Goal: Information Seeking & Learning: Learn about a topic

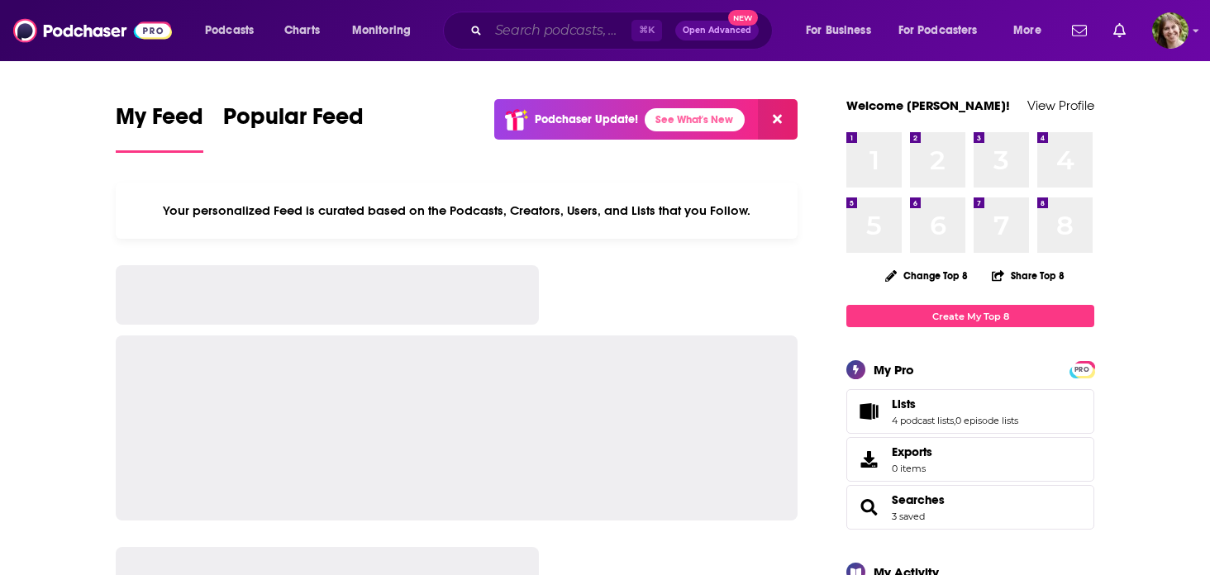
click at [526, 43] on input "Search podcasts, credits, & more..." at bounding box center [559, 30] width 143 height 26
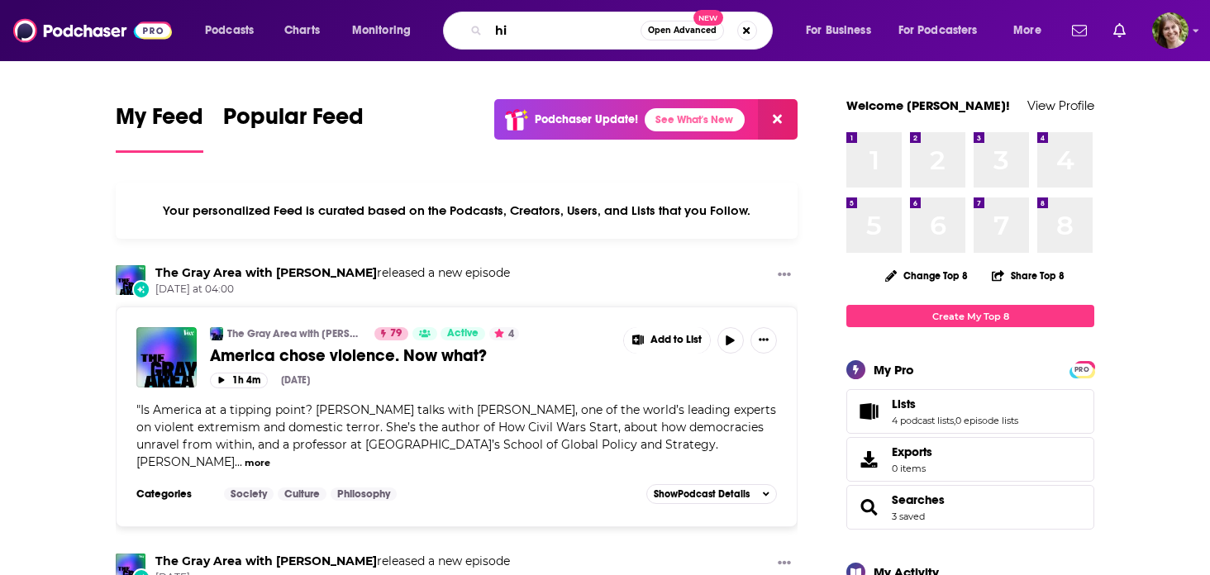
type input "h"
type input "[DEMOGRAPHIC_DATA] history"
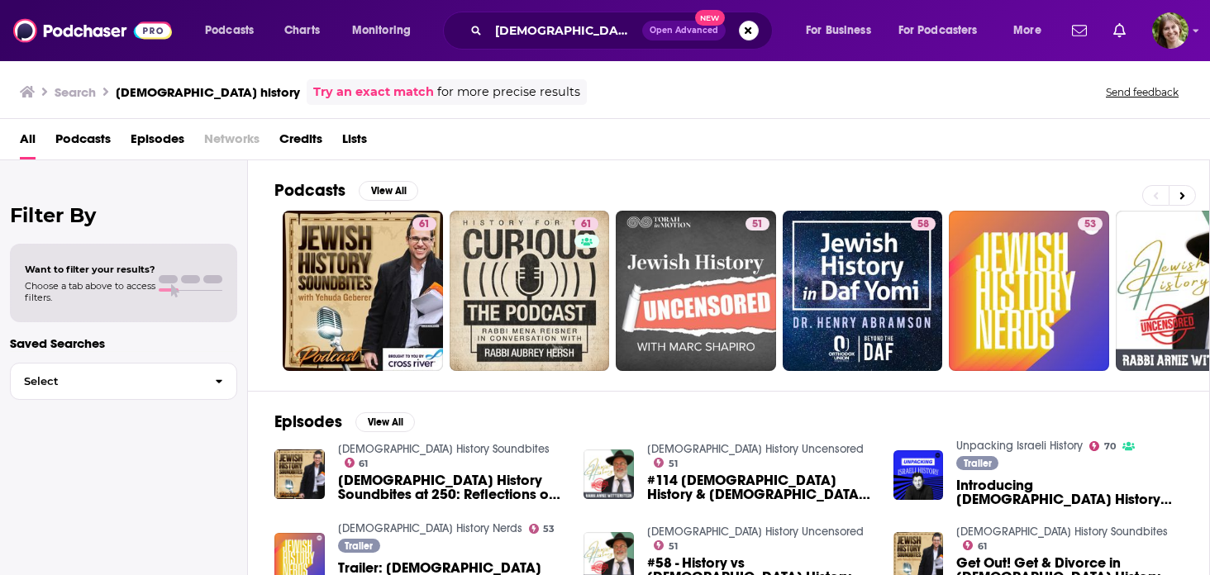
click at [82, 129] on span "Podcasts" at bounding box center [82, 143] width 55 height 34
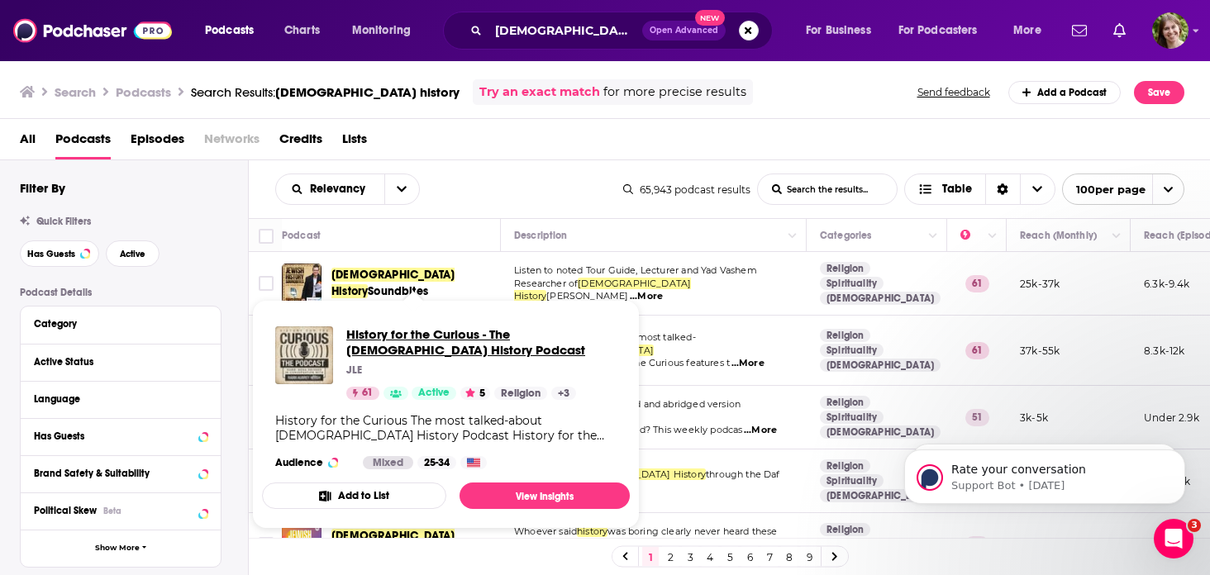
click at [441, 333] on span "History for the Curious - The [DEMOGRAPHIC_DATA] History Podcast" at bounding box center [481, 341] width 270 height 31
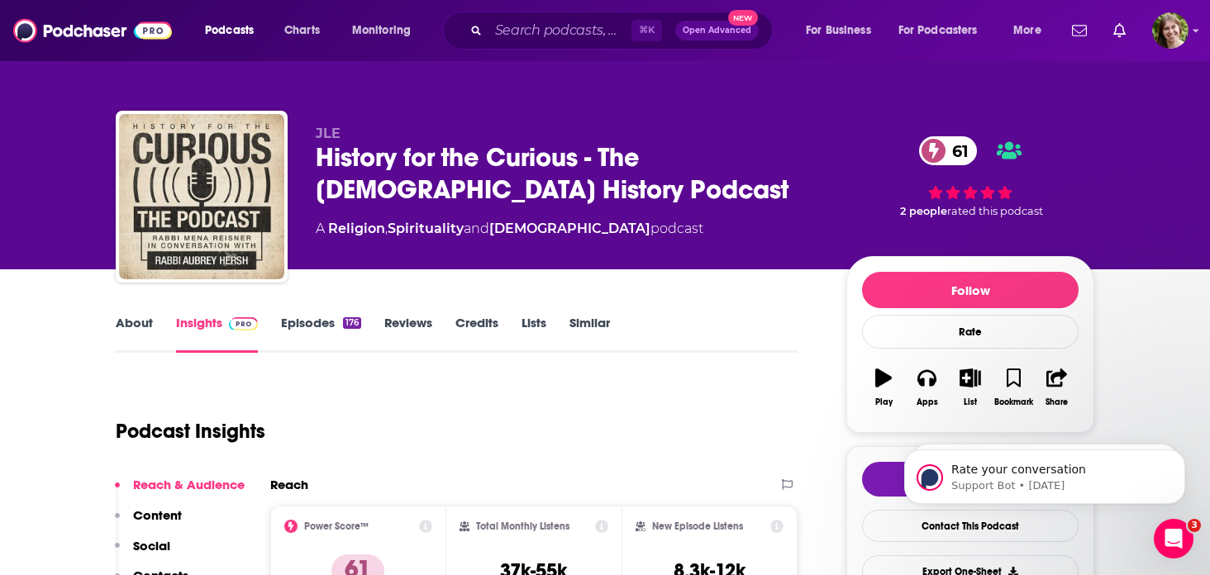
click at [323, 331] on link "Episodes 176" at bounding box center [321, 334] width 80 height 38
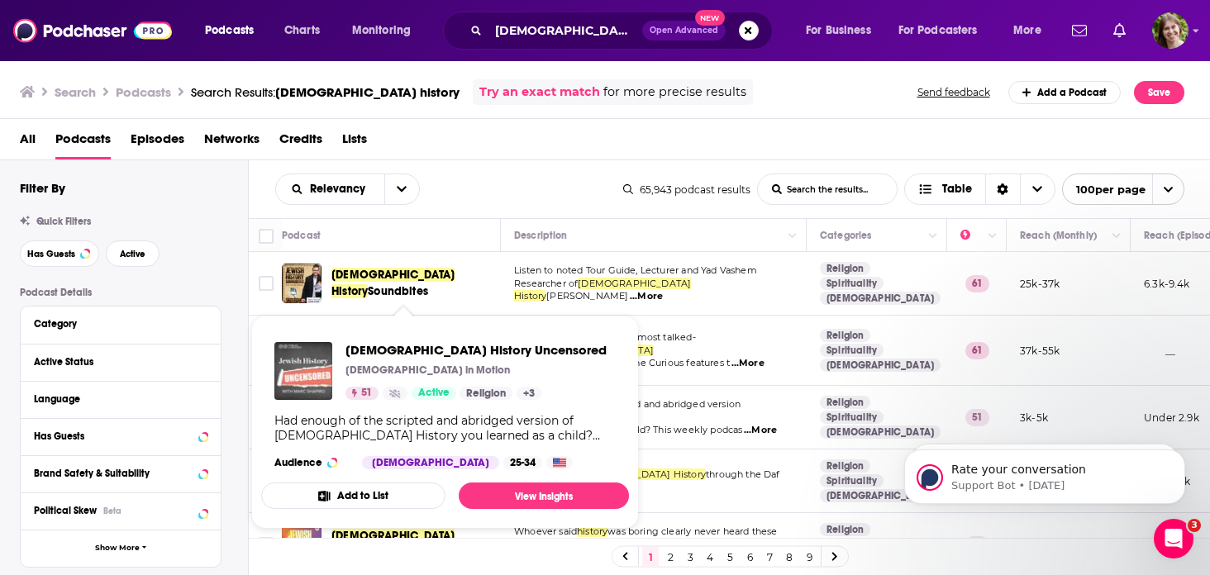
click at [434, 269] on div "[DEMOGRAPHIC_DATA] History Soundbites" at bounding box center [417, 284] width 172 height 40
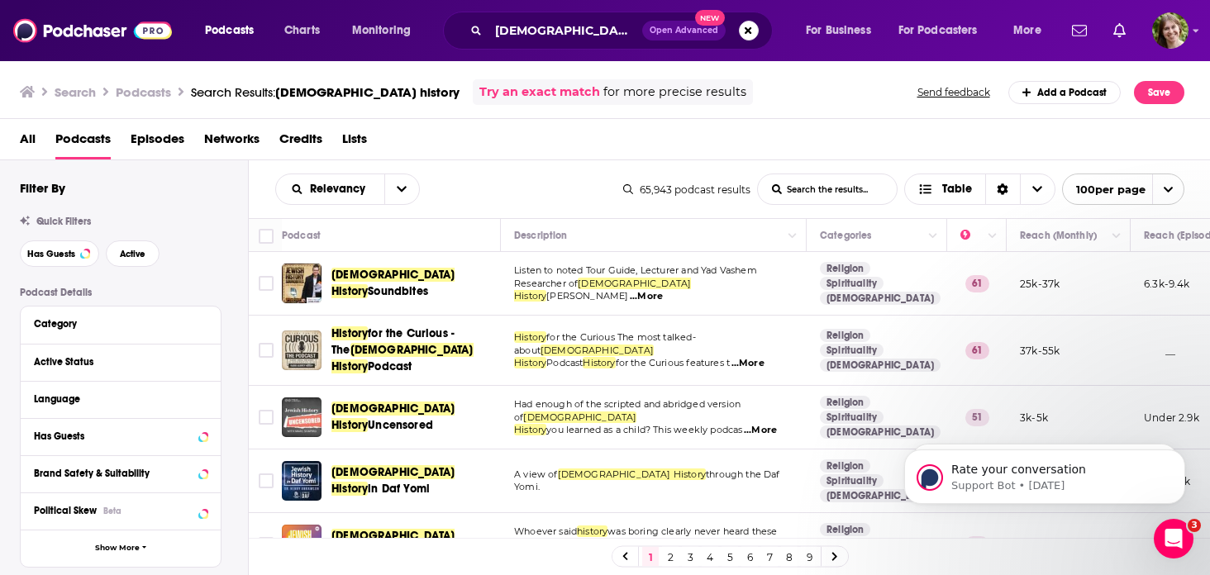
click at [430, 418] on span "Uncensored" at bounding box center [400, 425] width 65 height 14
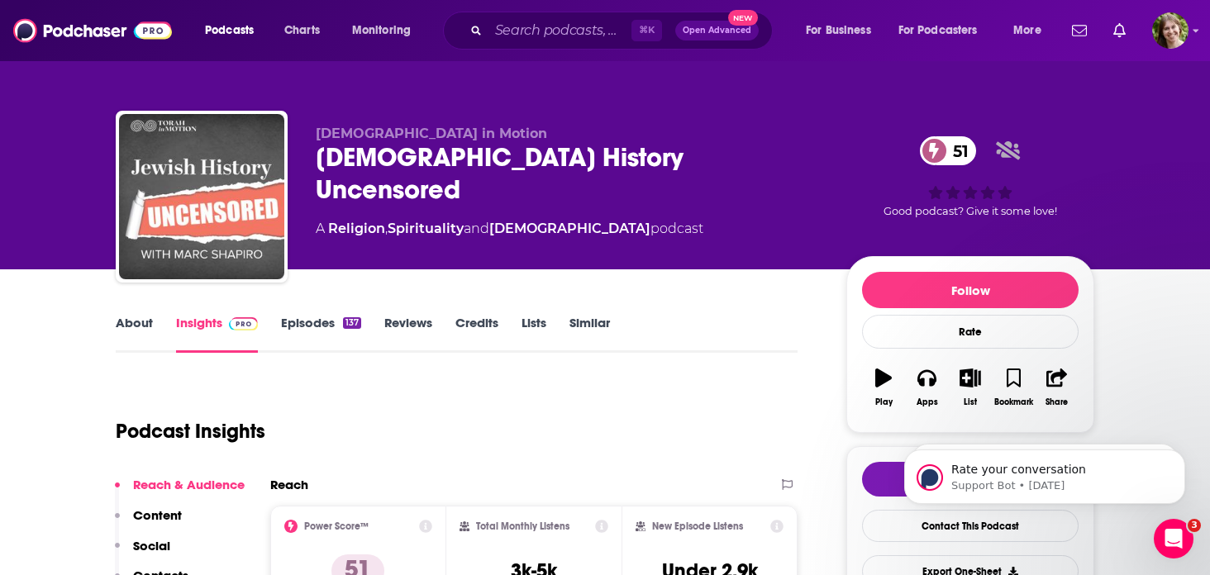
click at [329, 321] on link "Episodes 137" at bounding box center [321, 334] width 80 height 38
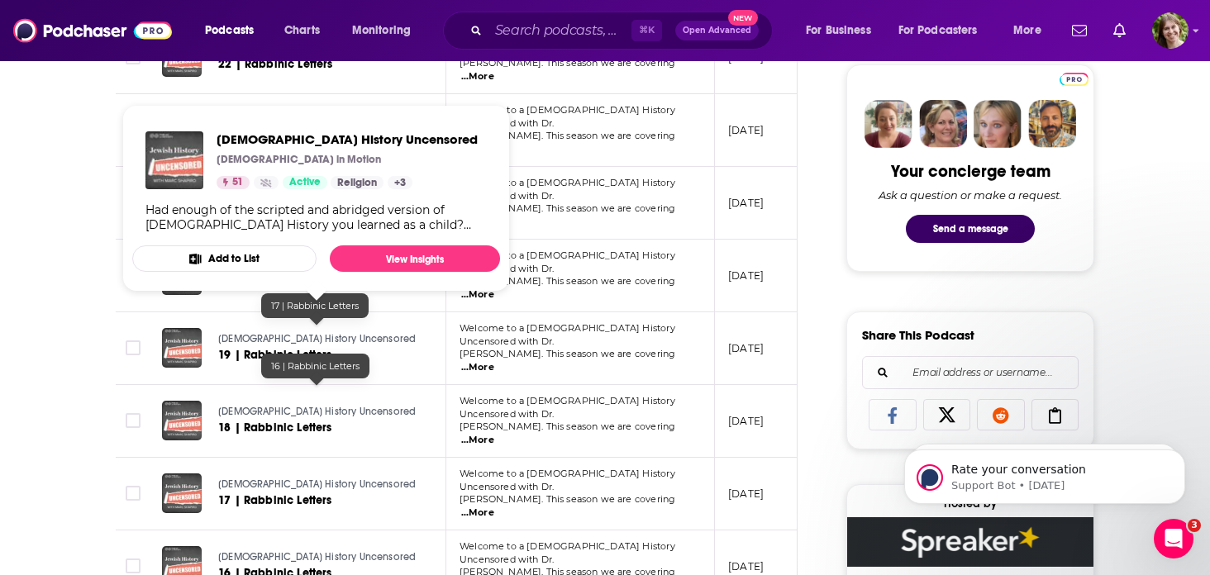
scroll to position [787, 0]
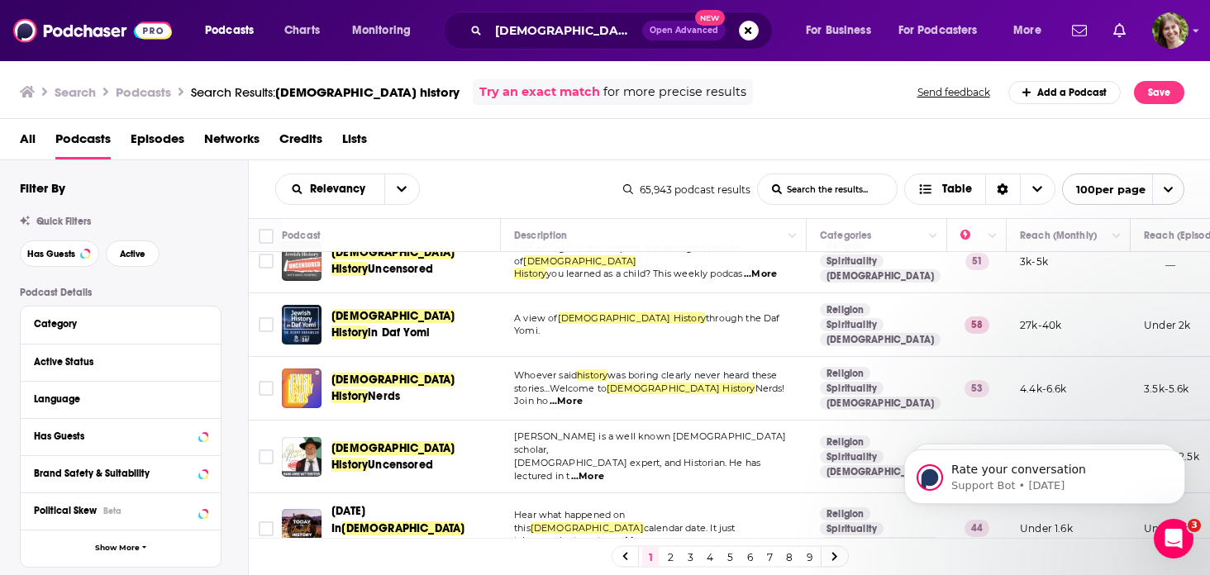
scroll to position [158, 0]
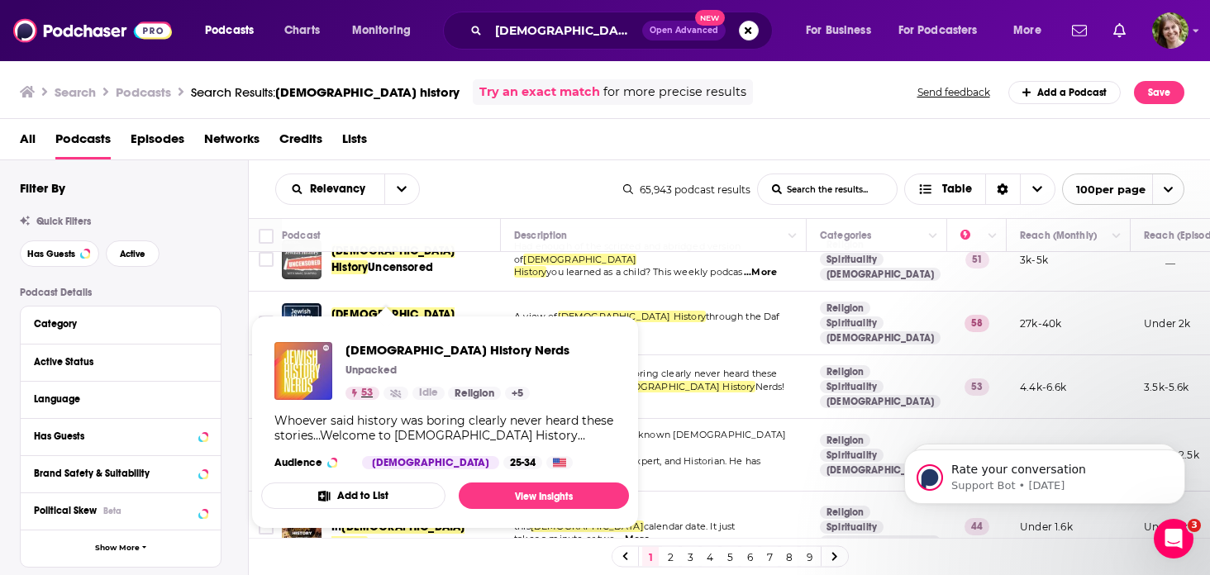
click at [363, 387] on span "53" at bounding box center [367, 393] width 12 height 17
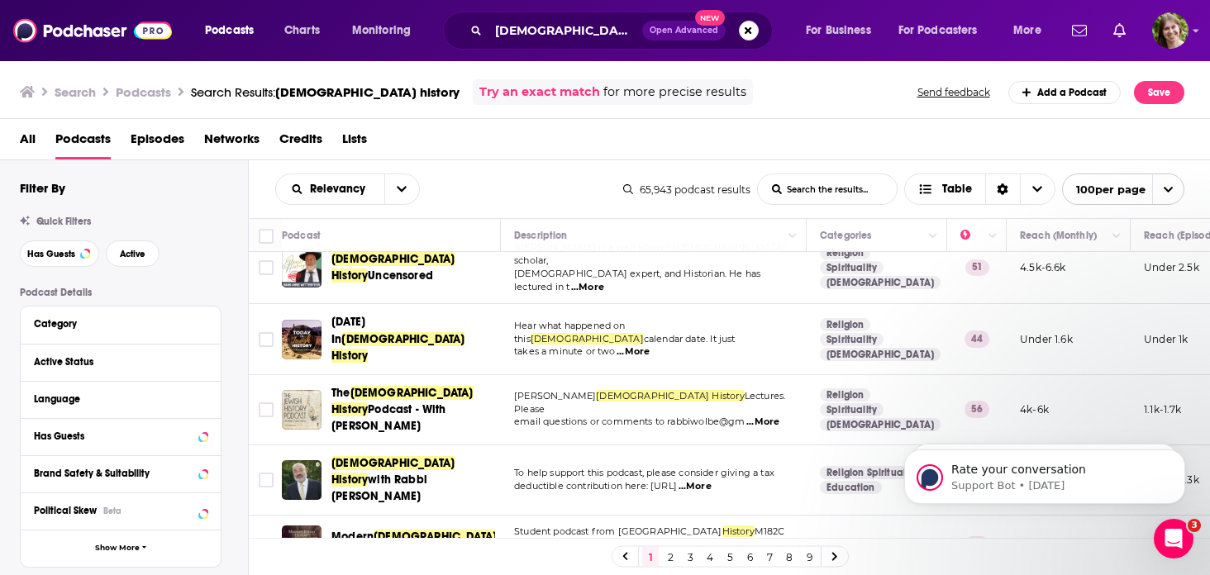
scroll to position [344, 0]
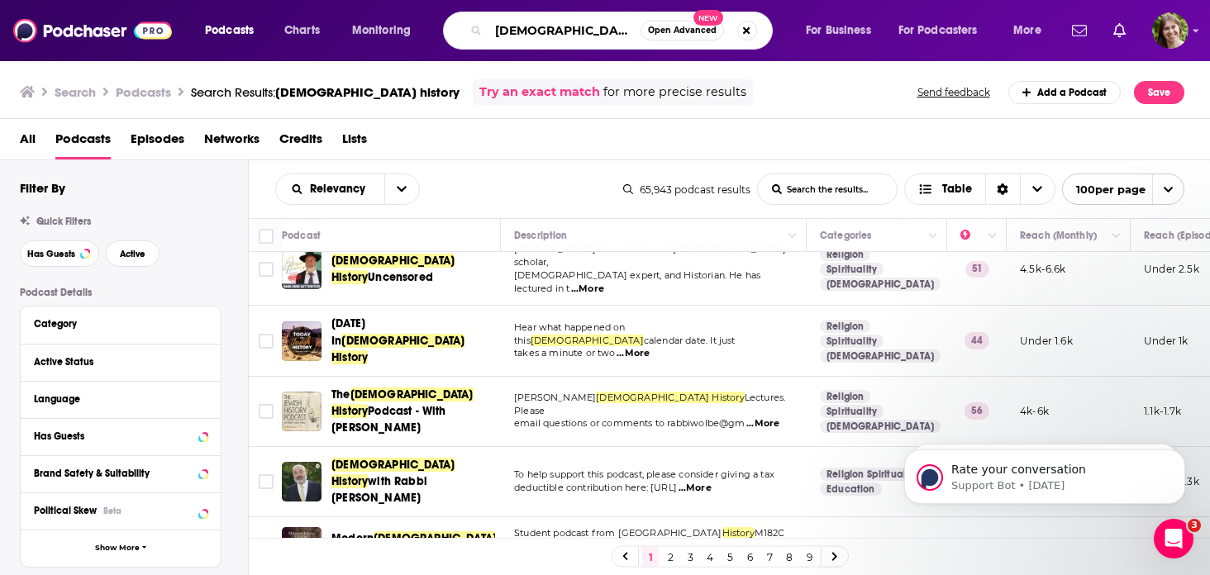
click at [521, 38] on input "[DEMOGRAPHIC_DATA] history" at bounding box center [564, 30] width 152 height 26
click at [545, 38] on input "history" at bounding box center [564, 30] width 152 height 26
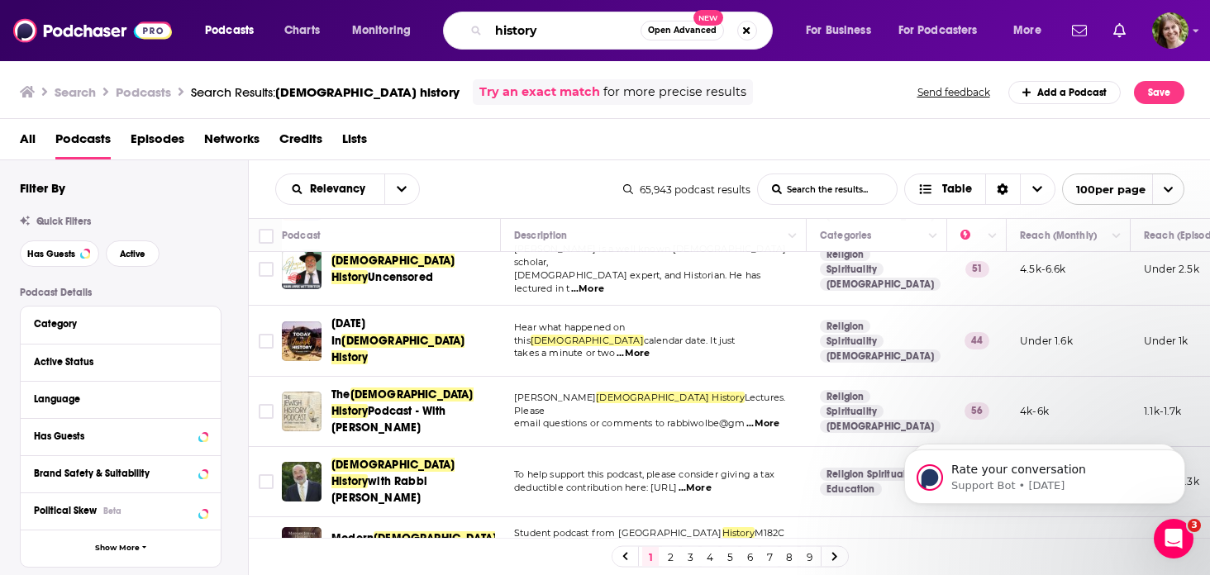
click at [545, 38] on input "history" at bounding box center [564, 30] width 152 height 26
type input "throughline"
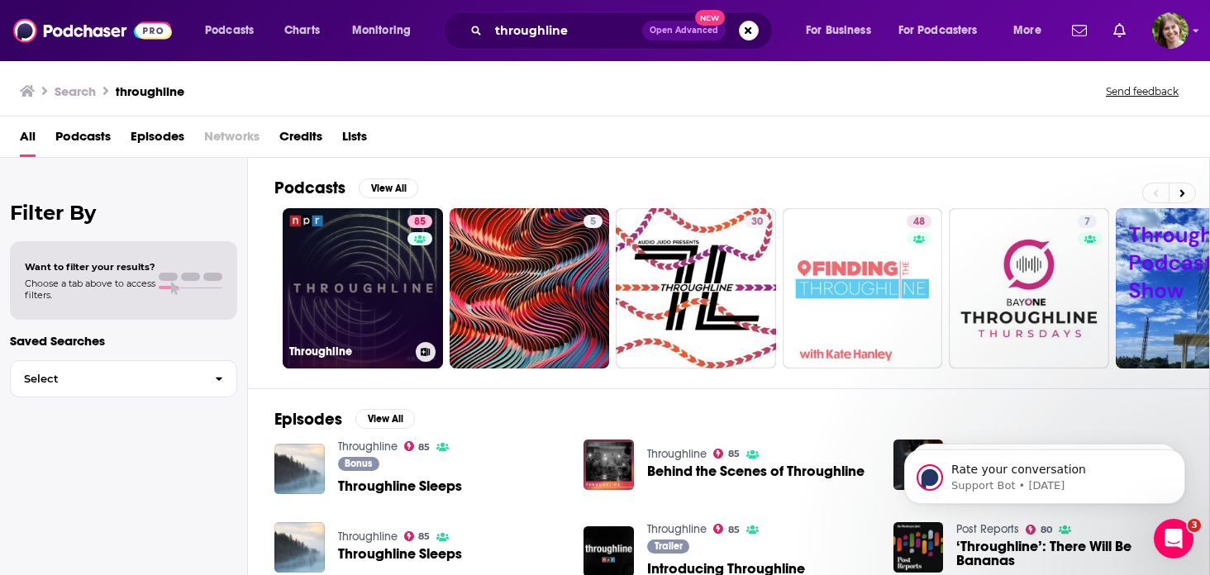
click at [357, 264] on link "85 Throughline" at bounding box center [363, 288] width 160 height 160
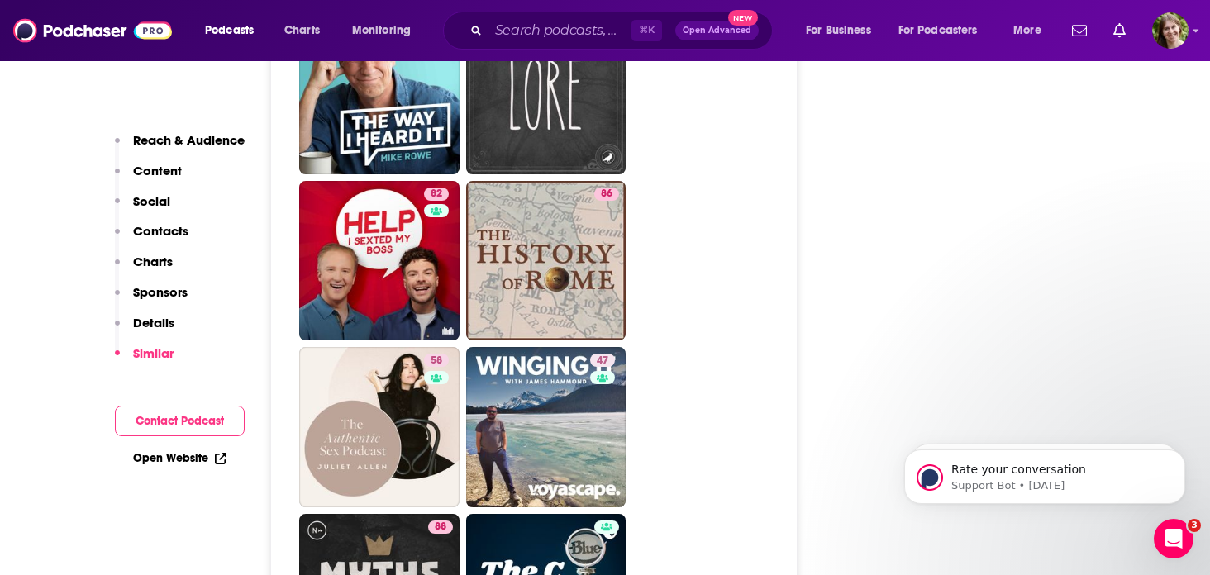
scroll to position [7680, 0]
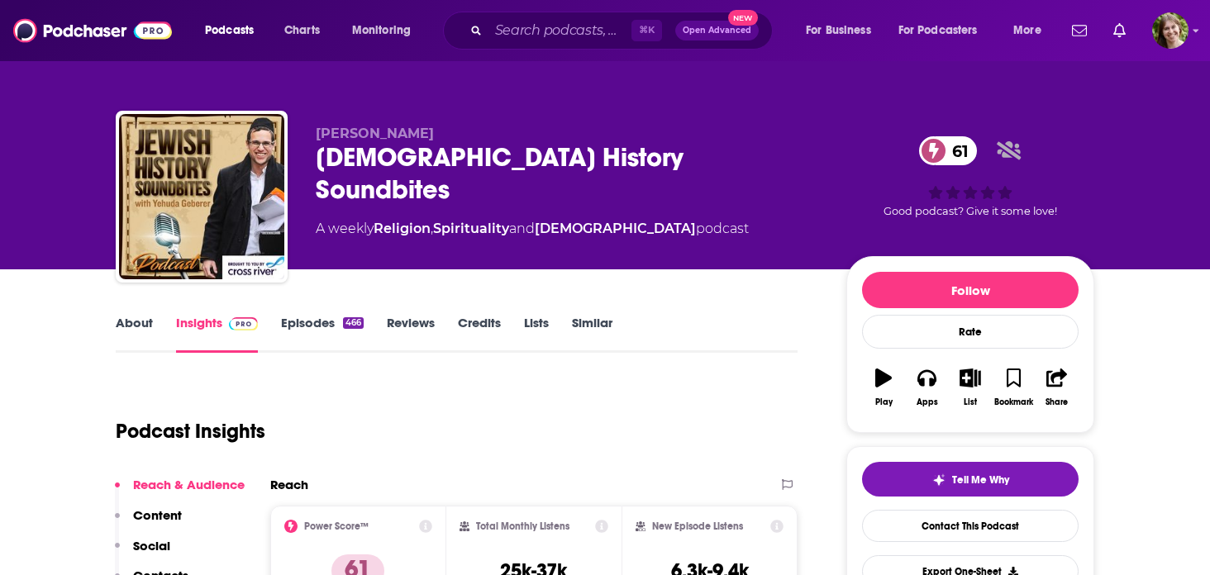
click at [305, 316] on link "Episodes 466" at bounding box center [322, 334] width 83 height 38
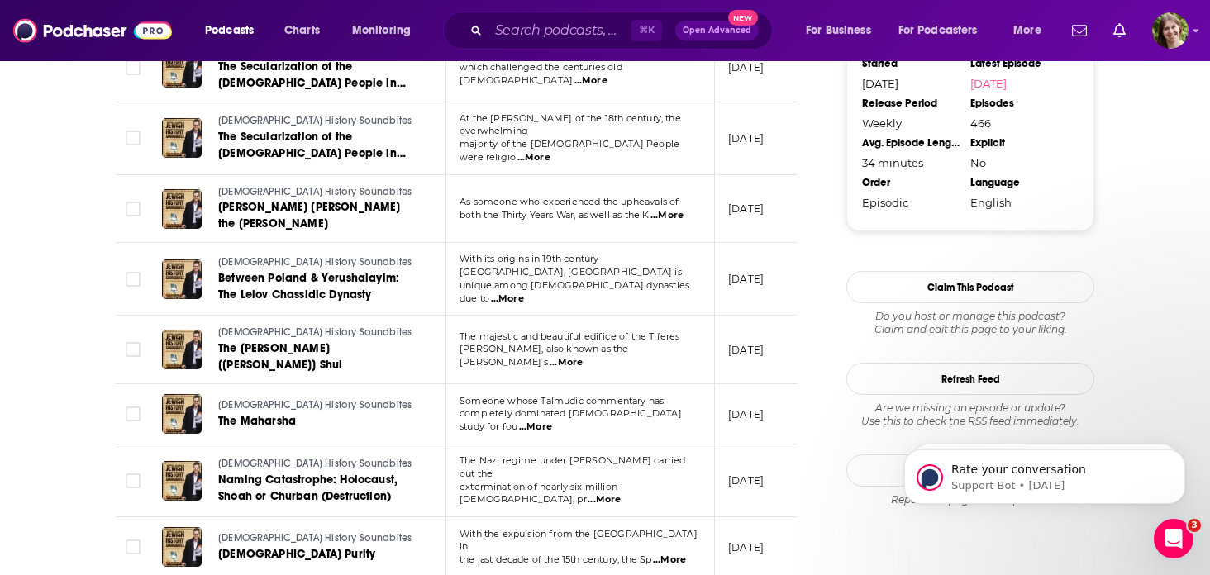
scroll to position [1720, 0]
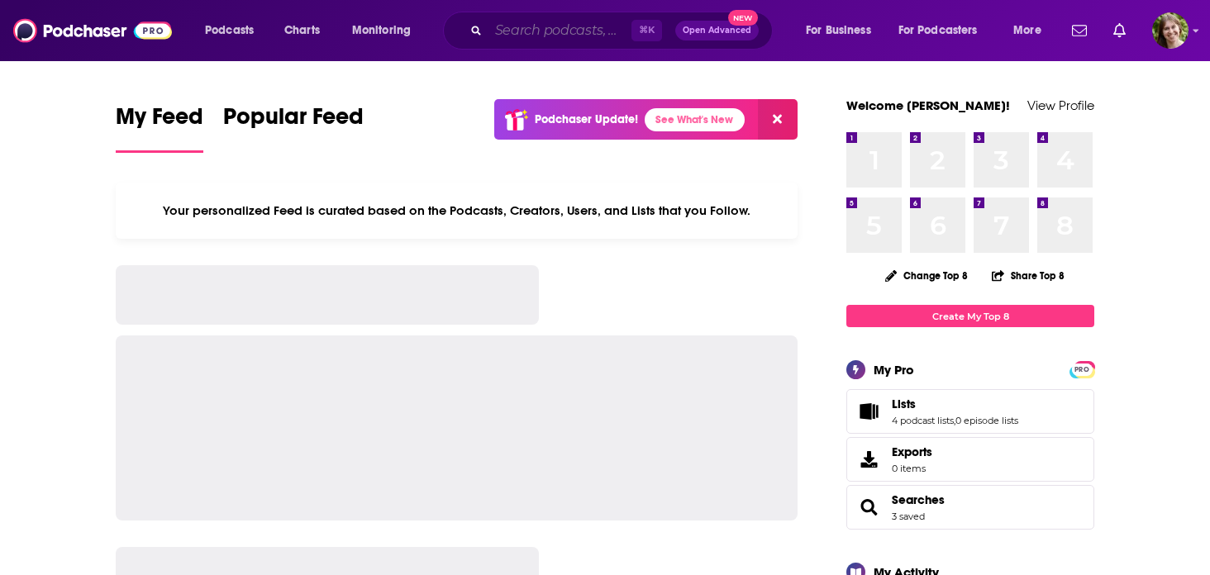
click at [594, 23] on input "Search podcasts, credits, & more..." at bounding box center [559, 30] width 143 height 26
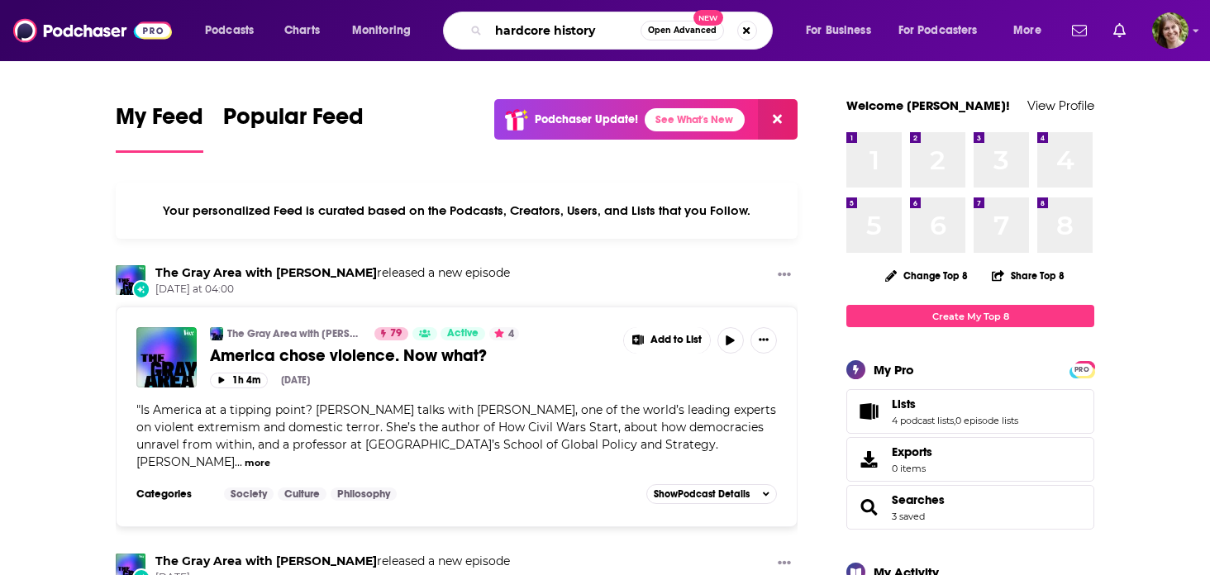
type input "hardcore history"
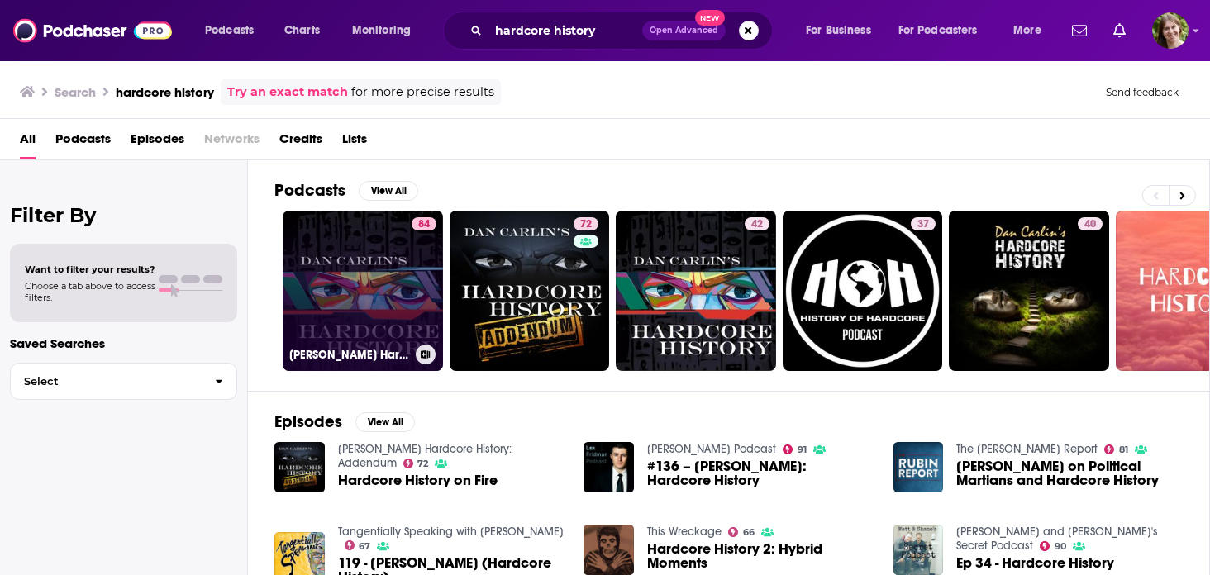
click at [407, 259] on link "84 Dan Carlin's Hardcore History" at bounding box center [363, 291] width 160 height 160
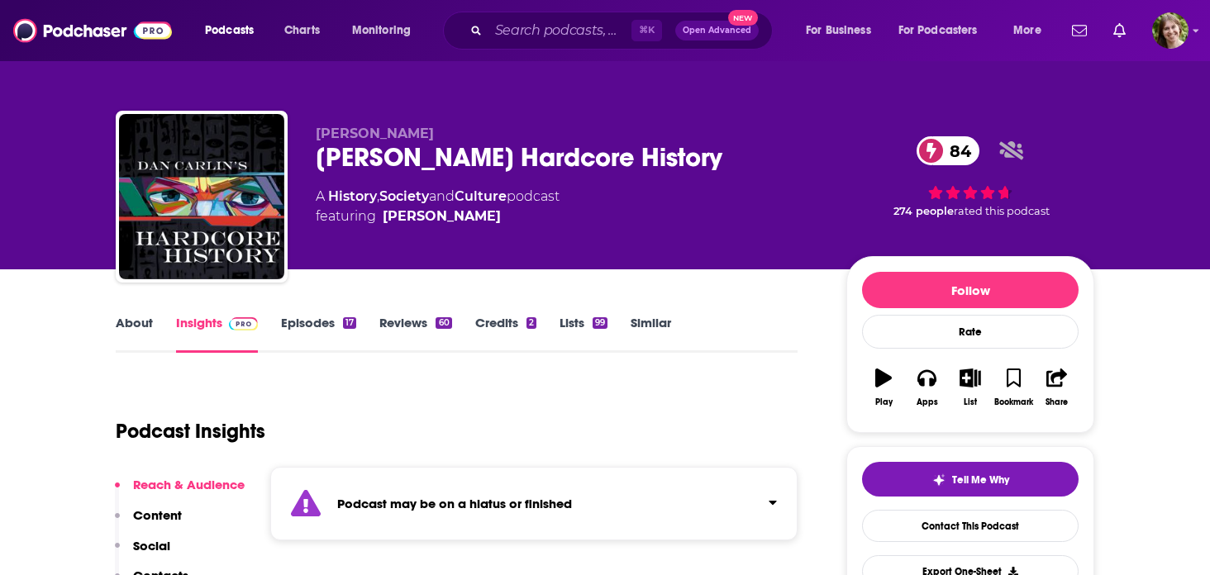
click at [294, 320] on link "Episodes 17" at bounding box center [318, 334] width 75 height 38
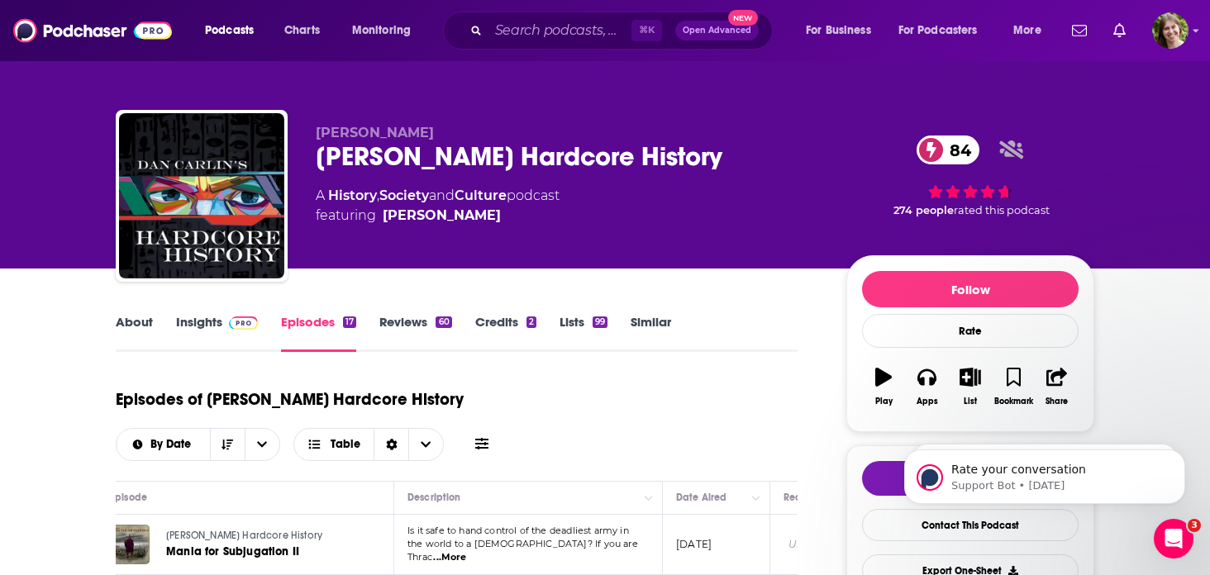
click at [597, 45] on div "⌘ K Open Advanced New" at bounding box center [608, 31] width 330 height 38
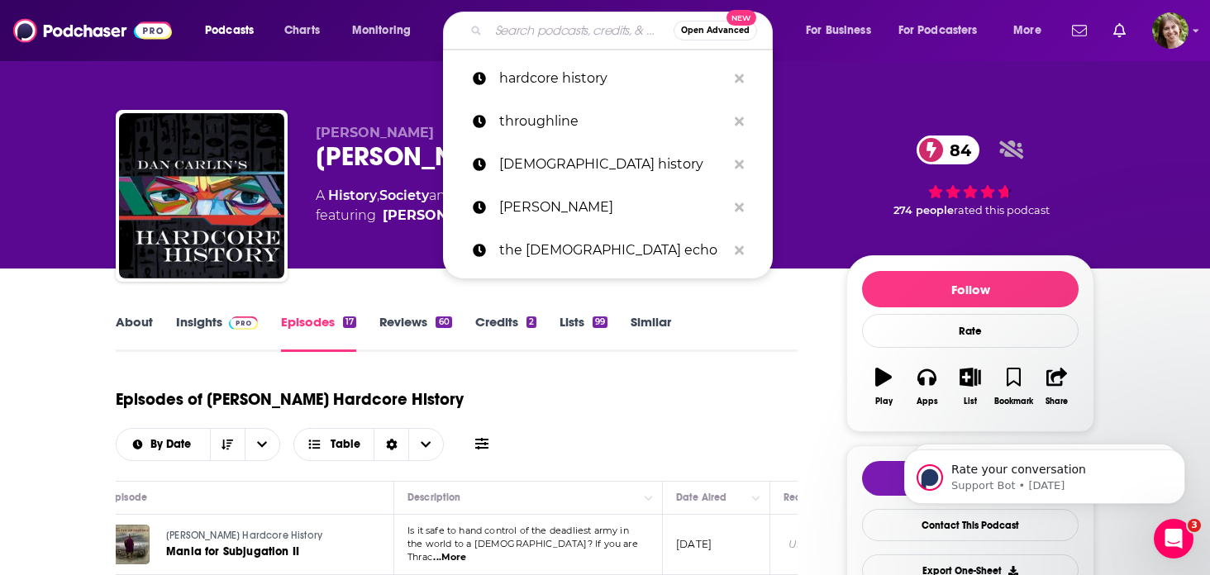
click at [577, 36] on input "Search podcasts, credits, & more..." at bounding box center [580, 30] width 185 height 26
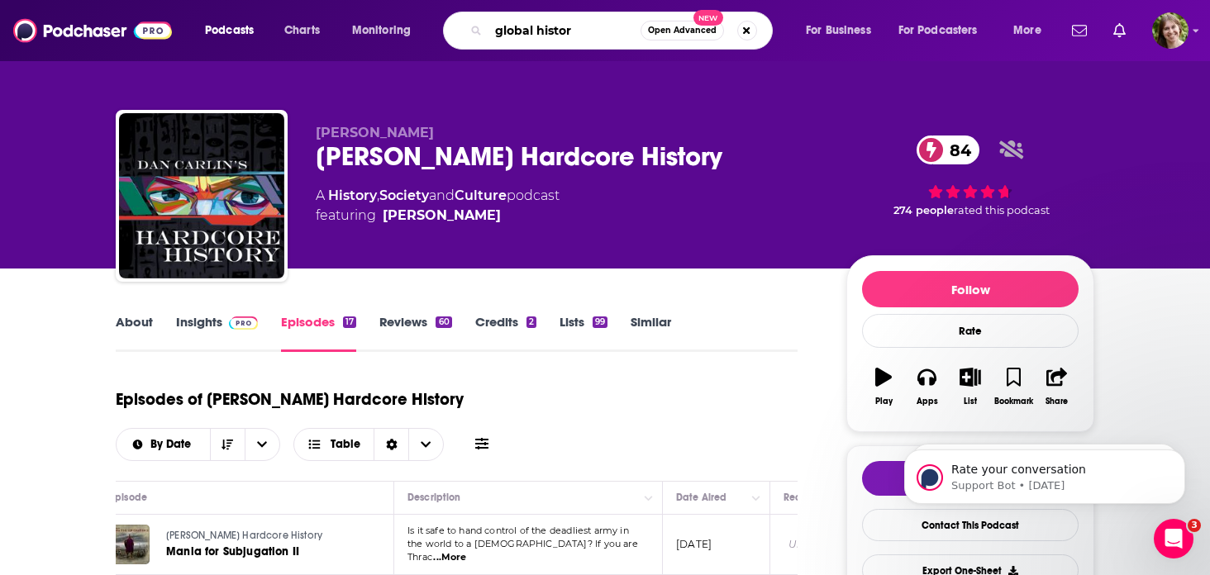
type input "global history"
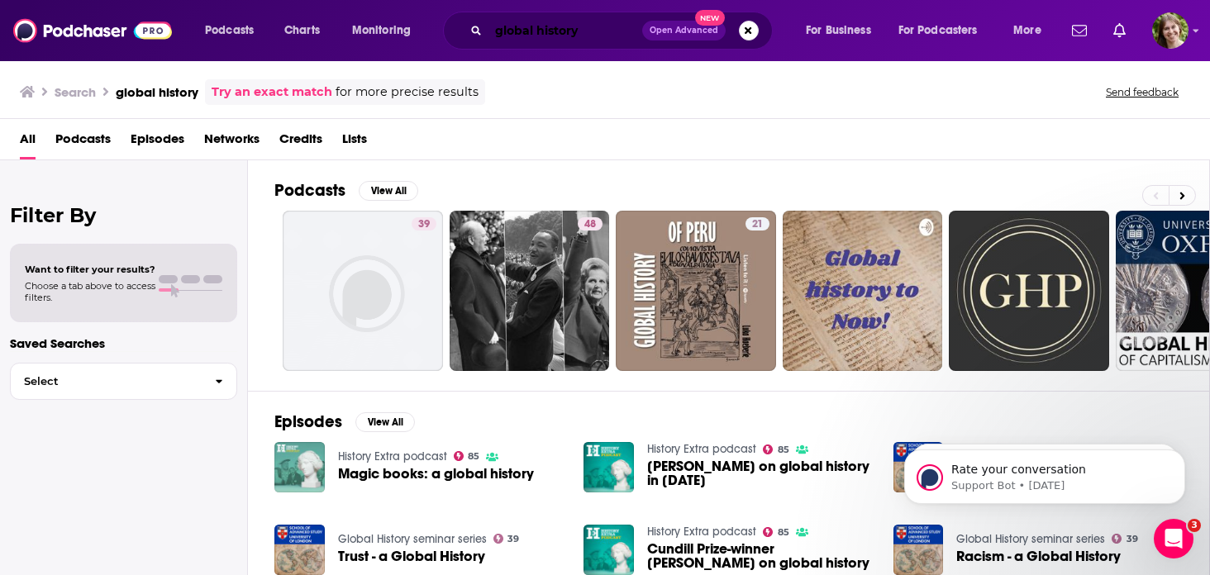
click at [514, 22] on input "global history" at bounding box center [565, 30] width 154 height 26
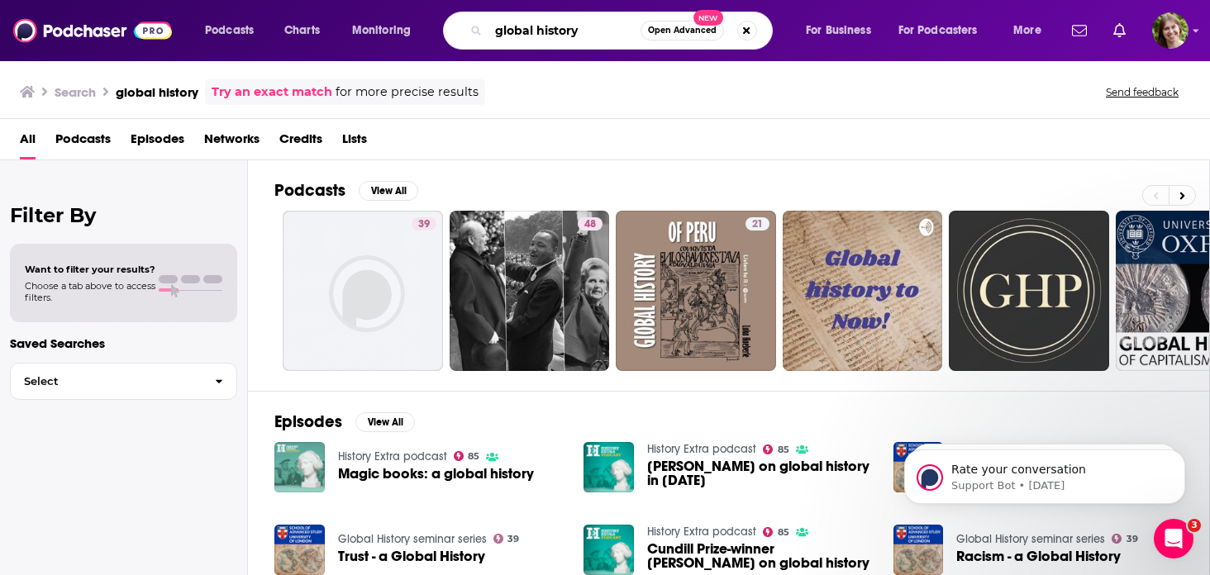
click at [514, 22] on input "global history" at bounding box center [564, 30] width 152 height 26
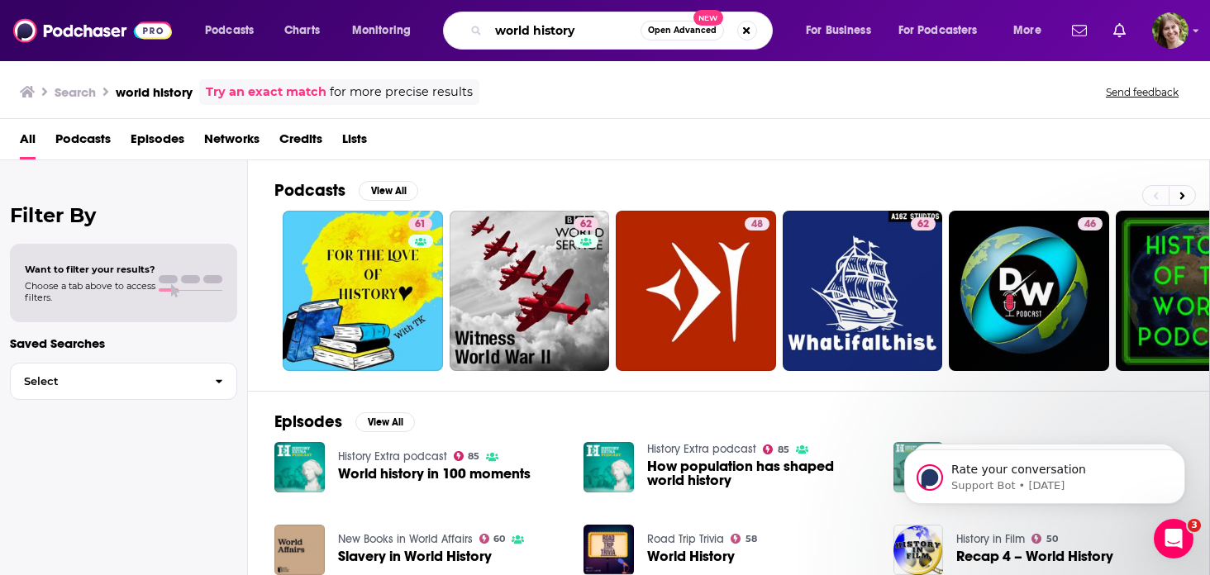
click at [535, 31] on input "world history" at bounding box center [564, 30] width 152 height 26
type input "[DEMOGRAPHIC_DATA]"
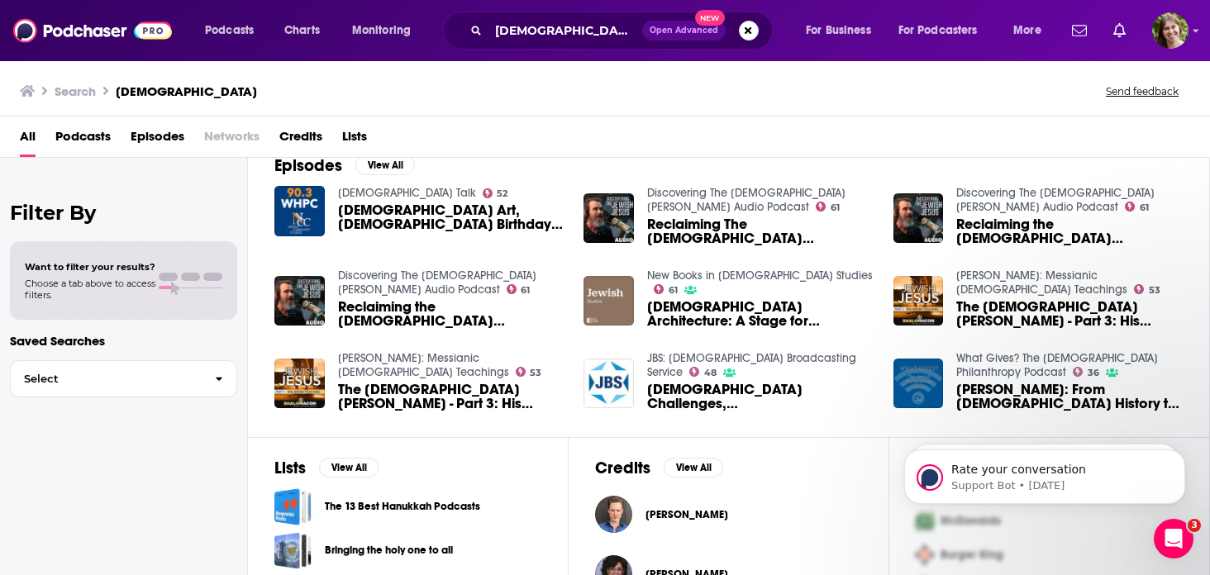
scroll to position [269, 0]
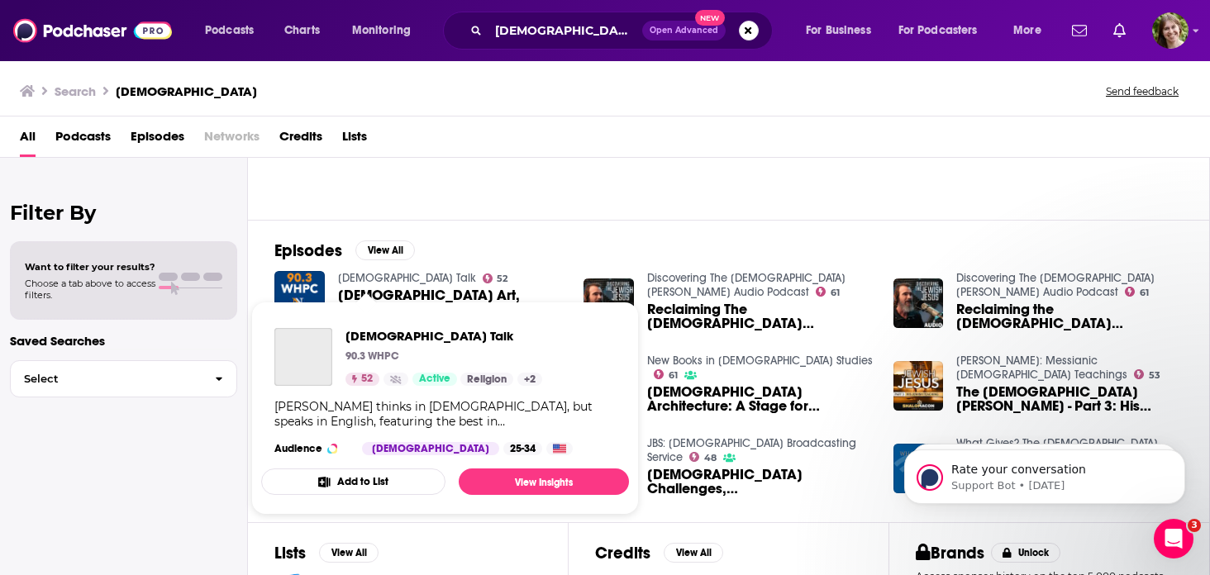
click at [374, 275] on link "Jewish Talk" at bounding box center [407, 278] width 138 height 14
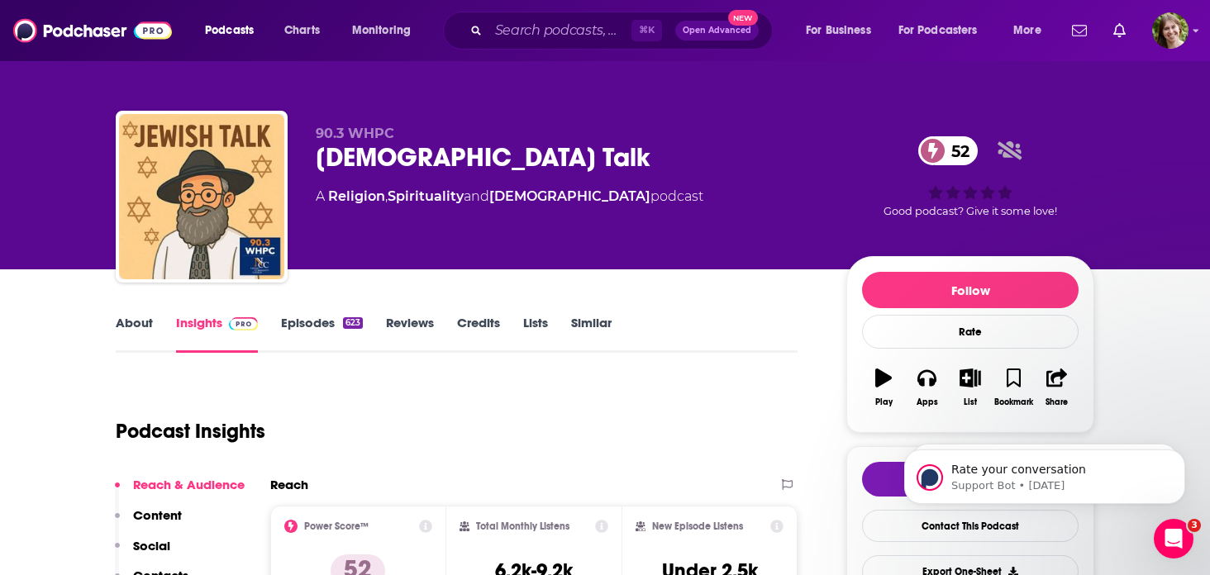
click at [319, 326] on link "Episodes 623" at bounding box center [322, 334] width 82 height 38
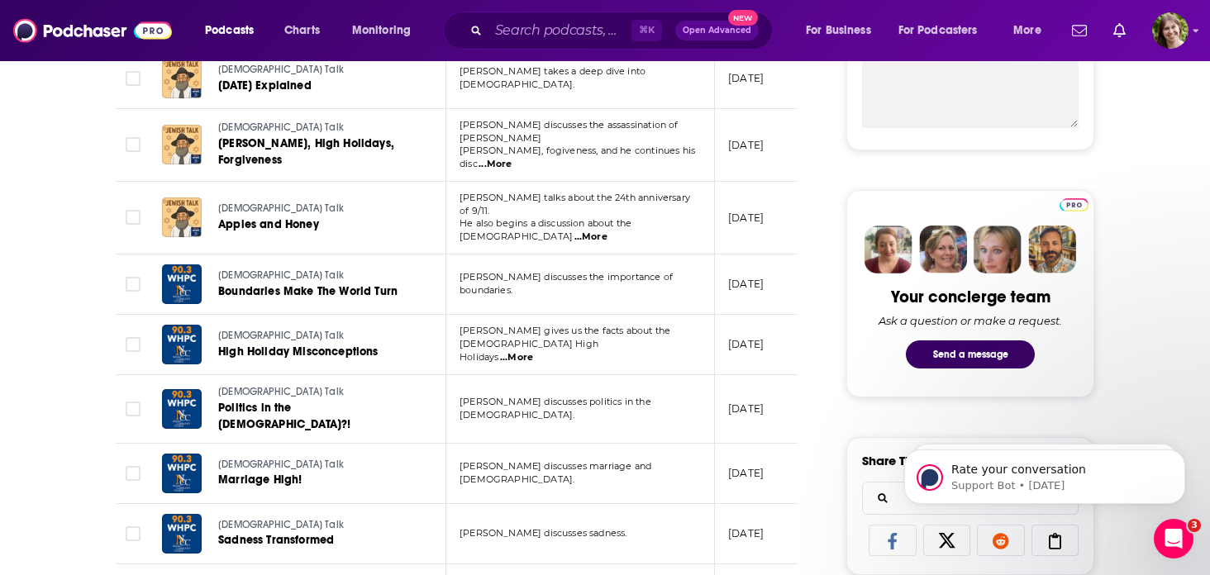
scroll to position [676, 0]
